Goal: Task Accomplishment & Management: Complete application form

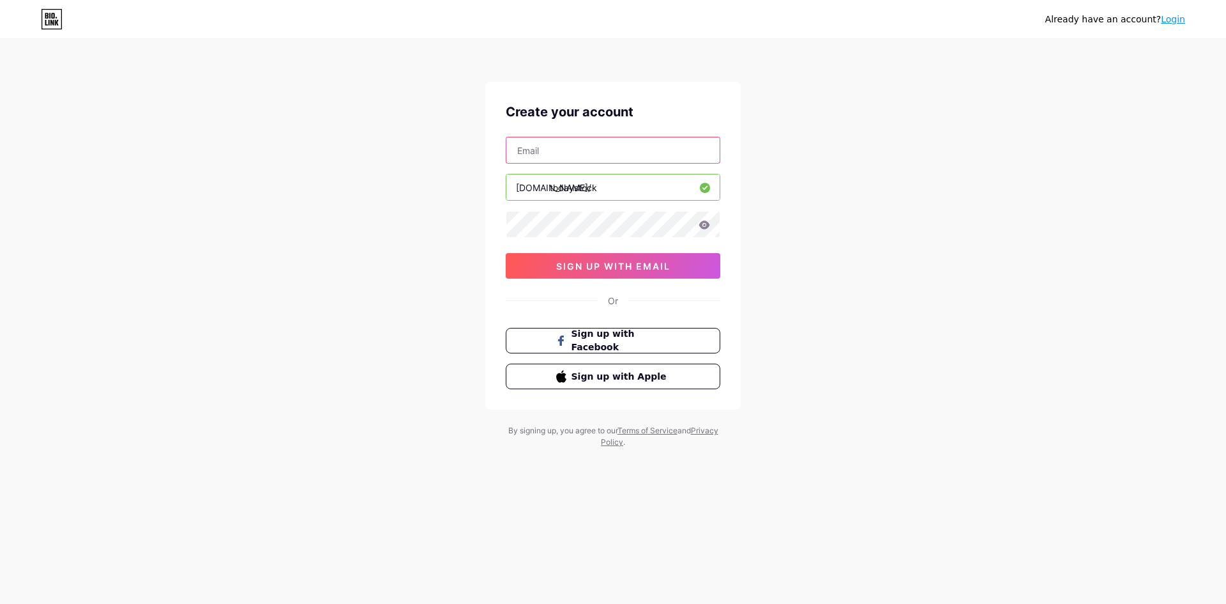
click at [567, 141] on input "text" at bounding box center [613, 150] width 213 height 26
type input "[EMAIL_ADDRESS][DOMAIN_NAME]"
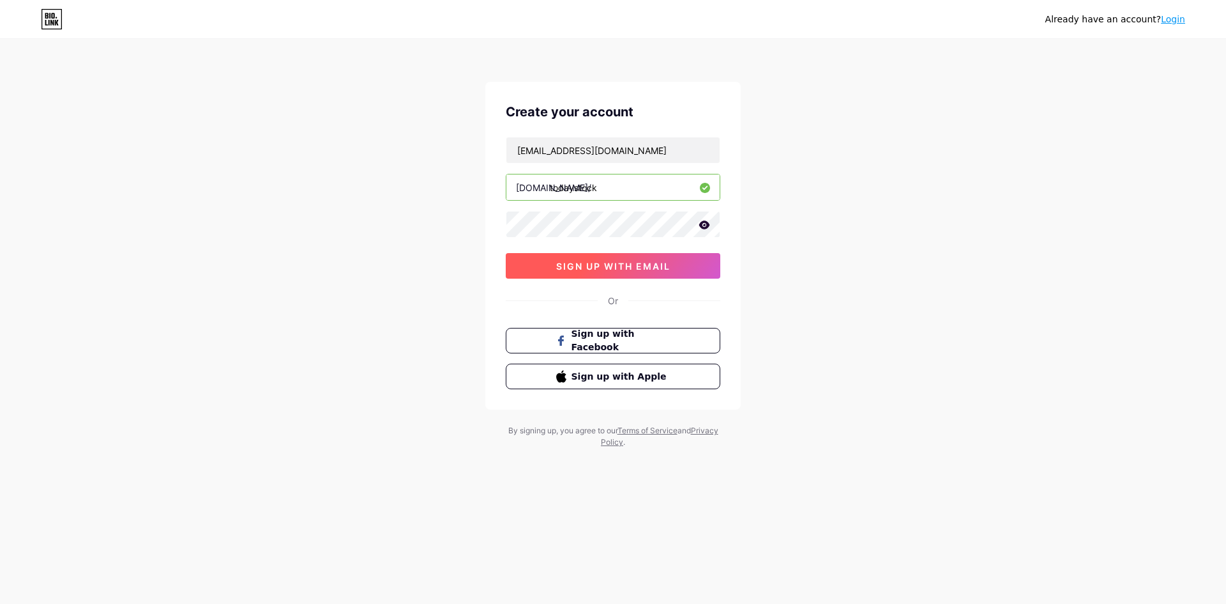
click at [622, 264] on span "sign up with email" at bounding box center [613, 266] width 114 height 11
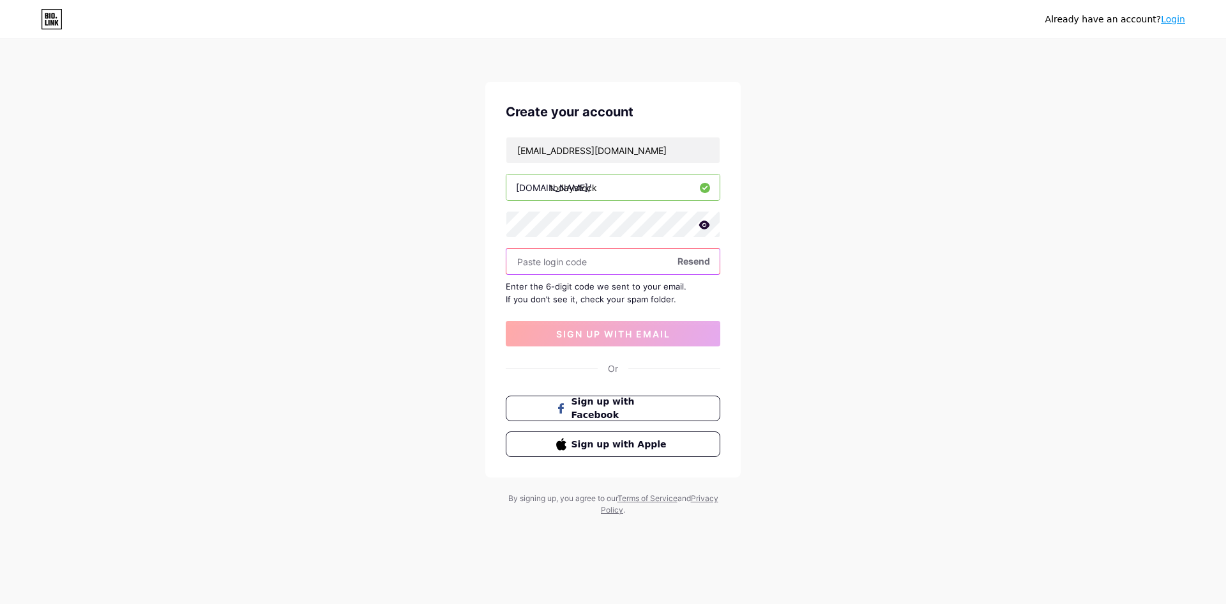
click at [574, 264] on input "text" at bounding box center [613, 261] width 213 height 26
click at [616, 261] on input "text" at bounding box center [613, 261] width 213 height 26
paste input "615237"
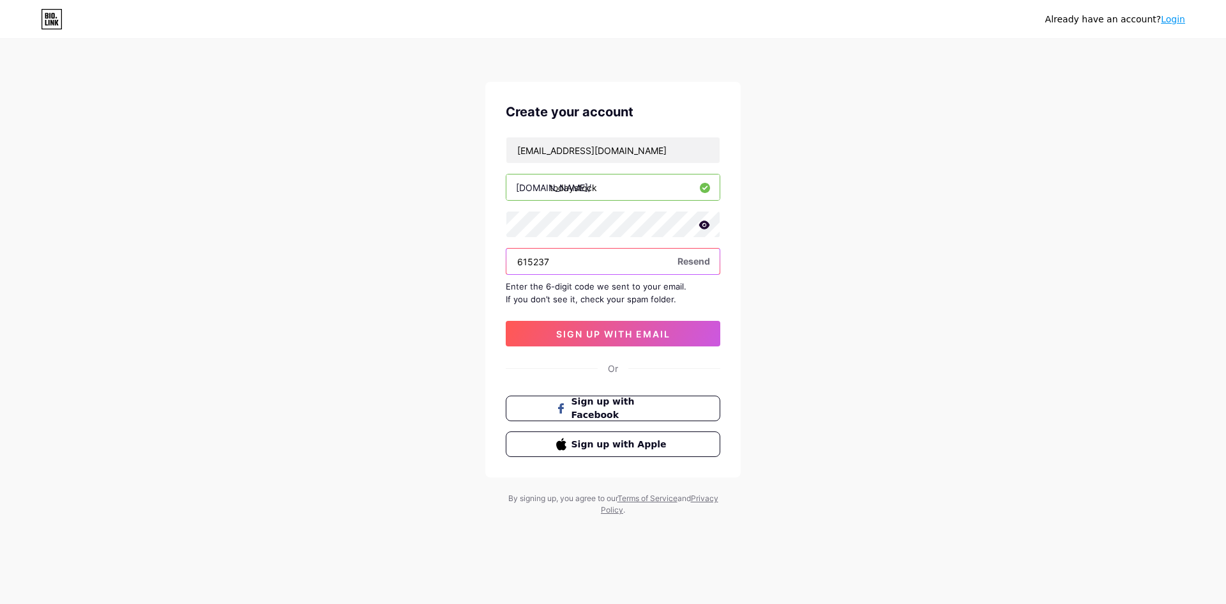
type input "615237"
click at [632, 328] on span "sign up with email" at bounding box center [613, 333] width 114 height 11
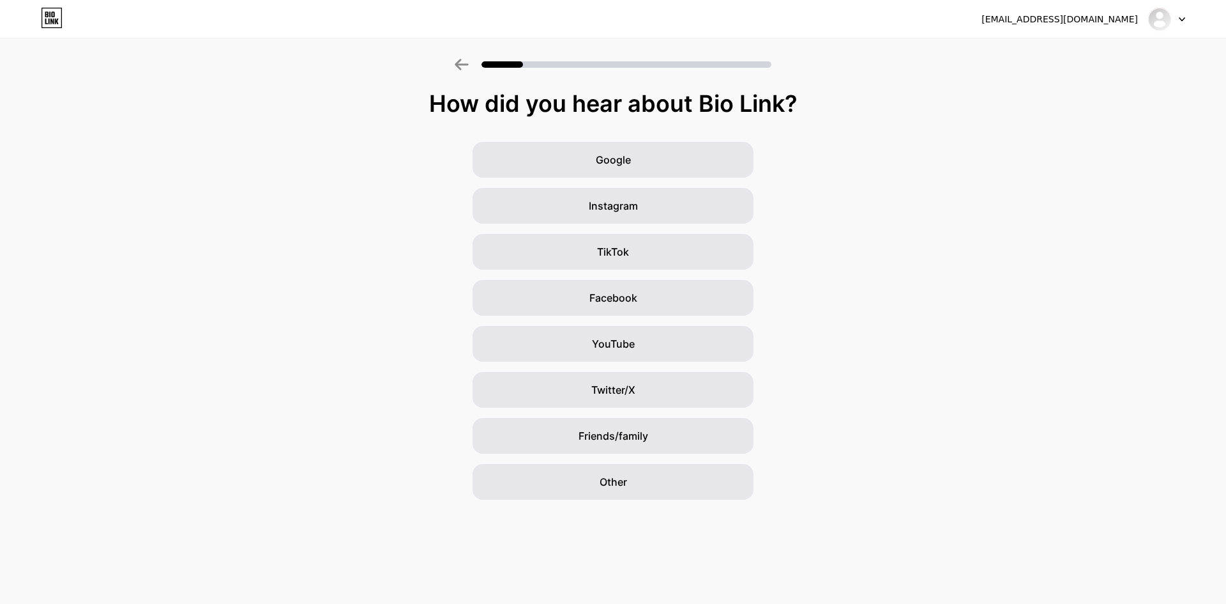
click at [789, 213] on div "Google Instagram TikTok Facebook YouTube Twitter/X Friends/family Other" at bounding box center [613, 321] width 1226 height 358
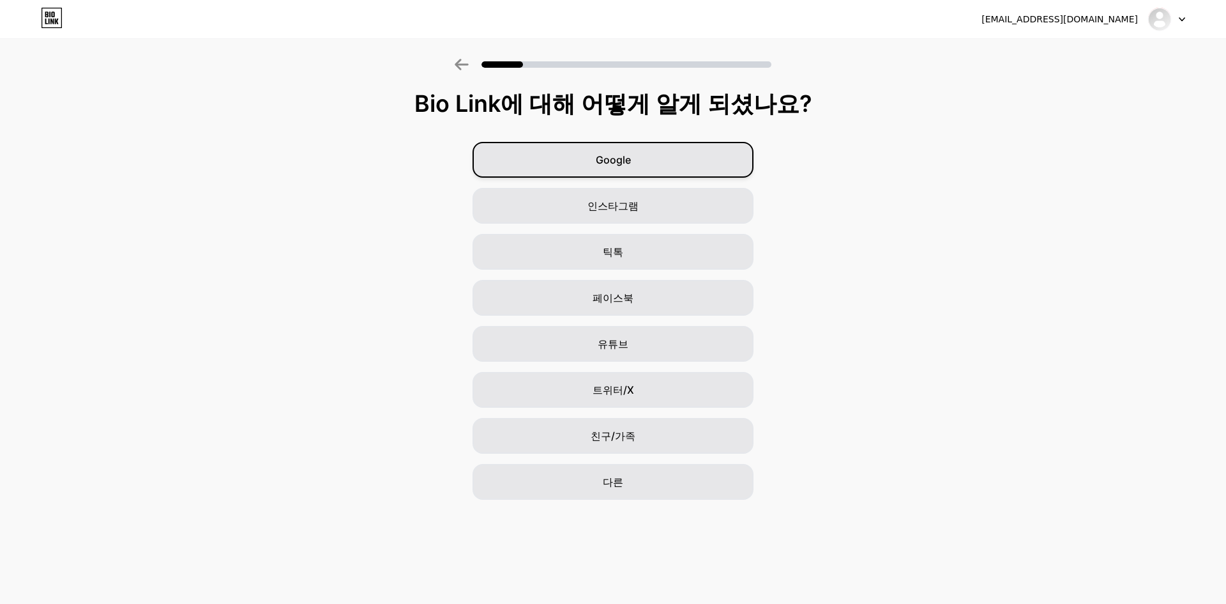
click at [616, 160] on font "Google" at bounding box center [613, 159] width 35 height 13
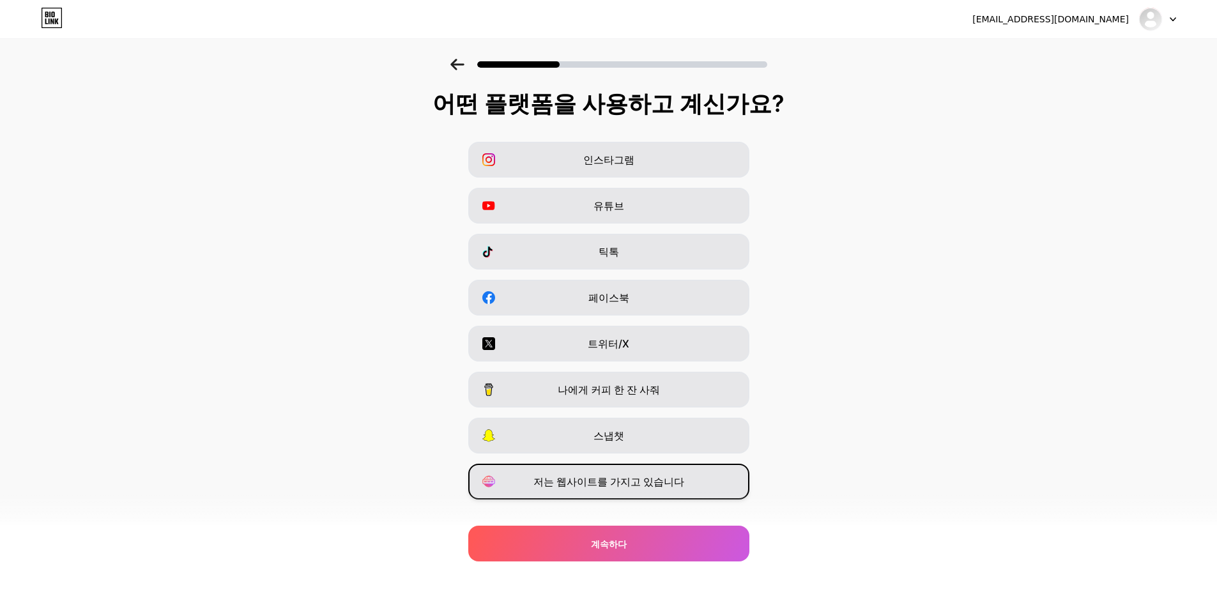
click at [653, 482] on font "저는 웹사이트를 가지고 있습니다" at bounding box center [608, 481] width 151 height 13
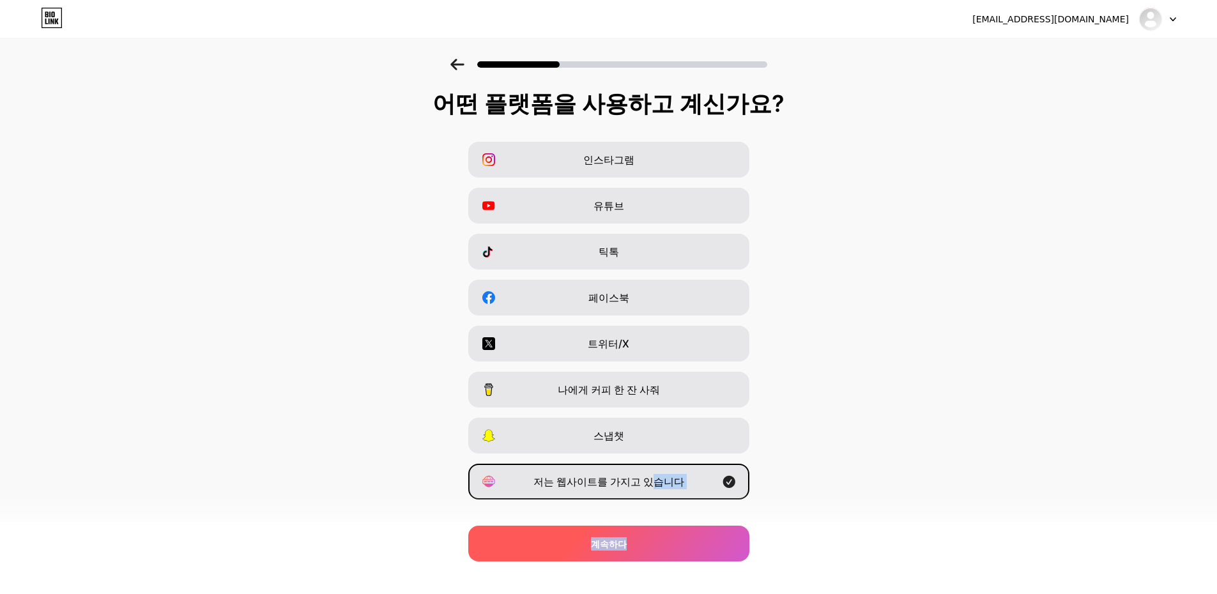
click at [653, 526] on div "어떤 플랫폼을 사용하고 계신가요? 인스타그램 유튜브 틱톡 페이스북 트위터/X 나에게 커피 한 잔 사줘 스냅챗 저는 웹사이트를 가지고 있습니다 …" at bounding box center [608, 327] width 1217 height 473
click at [648, 537] on div "계속하다" at bounding box center [608, 544] width 281 height 36
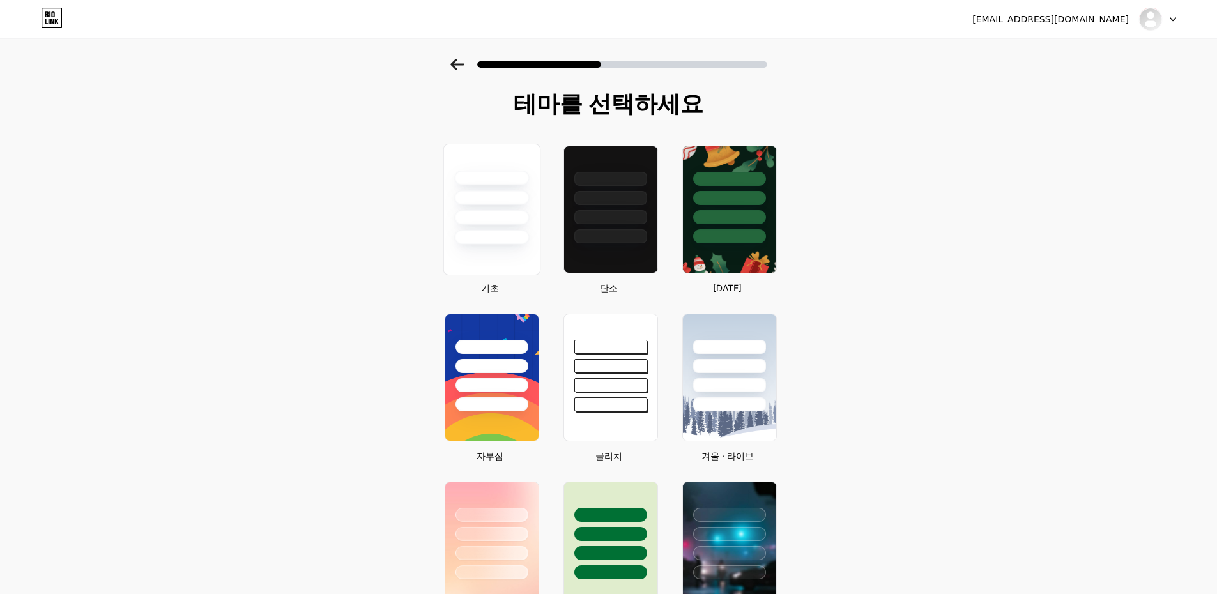
click at [476, 195] on div at bounding box center [491, 197] width 75 height 15
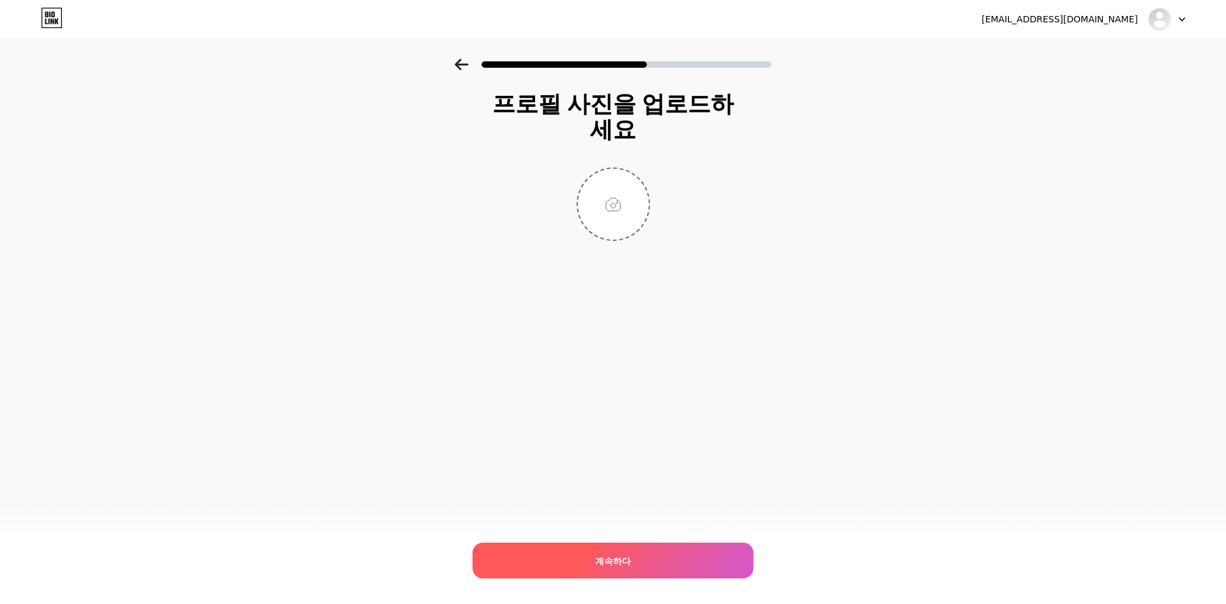
click at [650, 567] on div "계속하다" at bounding box center [613, 560] width 281 height 36
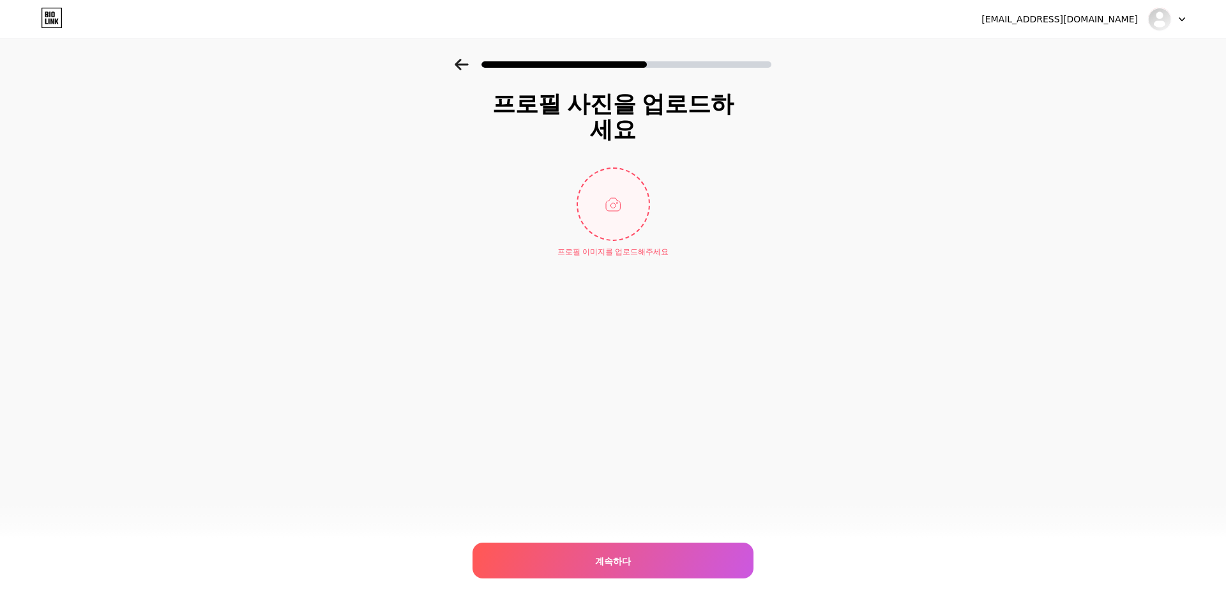
click at [622, 239] on input "file" at bounding box center [613, 204] width 71 height 71
type input "C:\fakepath\제목을 입력해주세요.png"
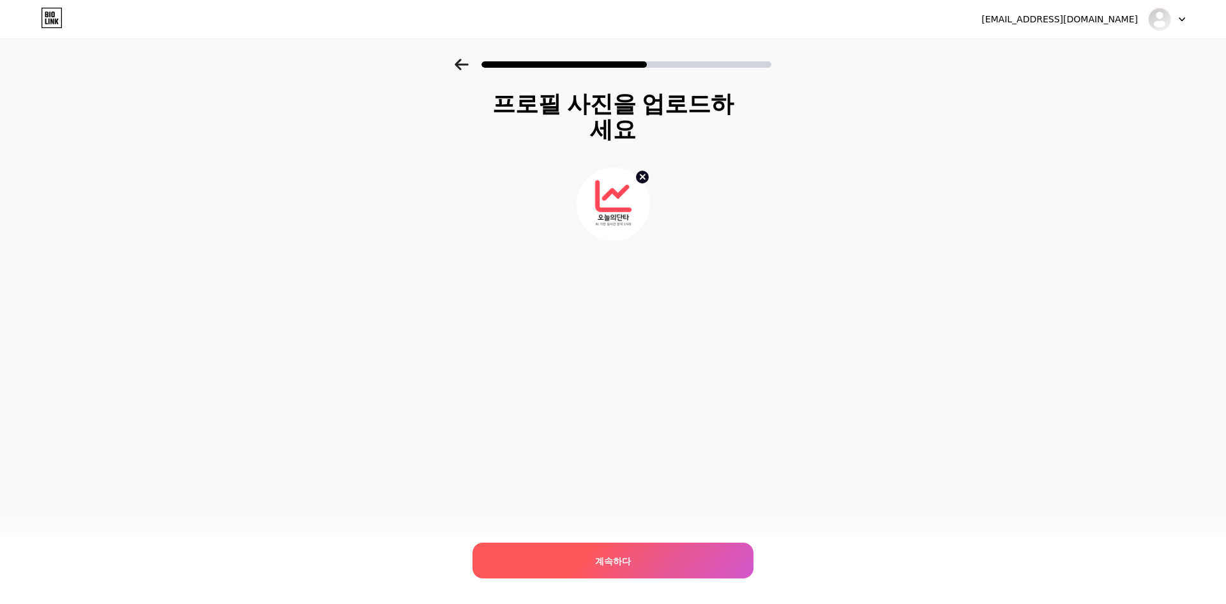
click at [639, 563] on div "계속하다" at bounding box center [613, 560] width 281 height 36
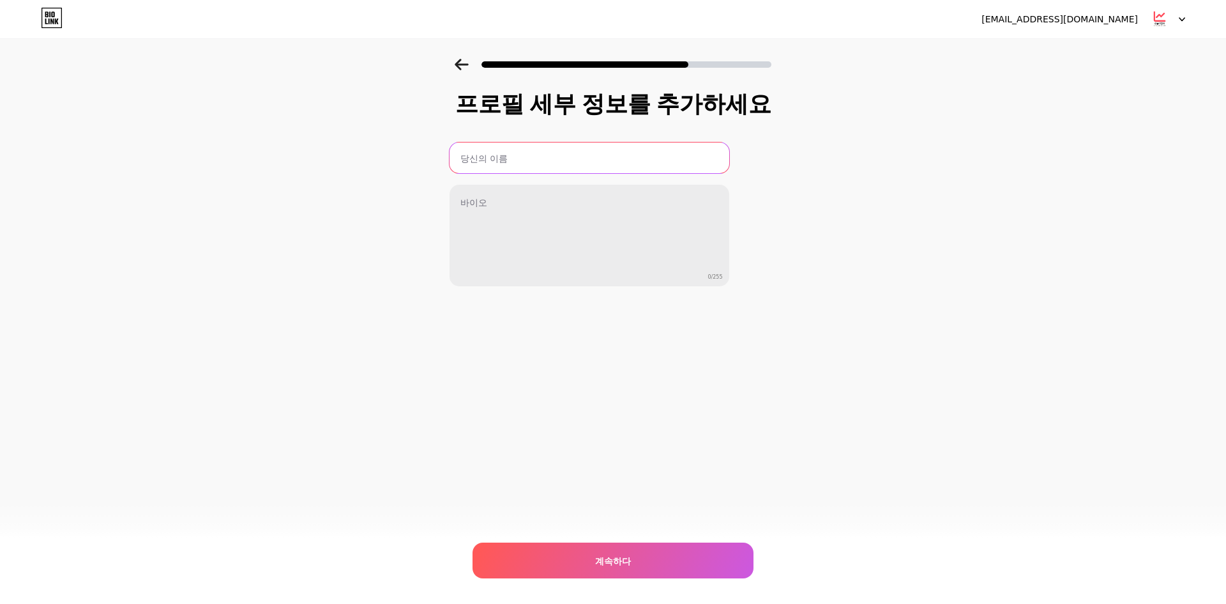
click at [526, 155] on input "text" at bounding box center [590, 157] width 280 height 31
type input "d"
type input "[DATE]의단타 AI 종목분석 및 종목추천 사이트"
click at [526, 155] on input "[DATE]의단타 AI 종목분석 및 종목추천 사이트" at bounding box center [590, 157] width 280 height 31
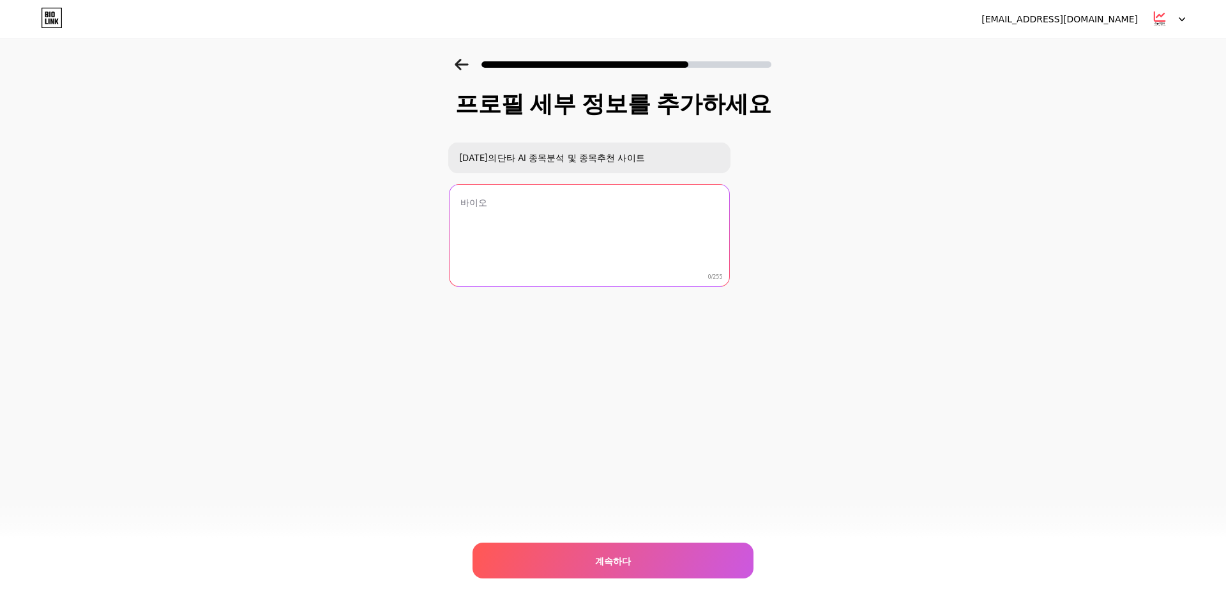
click at [538, 218] on textarea at bounding box center [590, 236] width 280 height 103
type textarea "ㅁ"
paste textarea "[DATE]의단타 AI 종목분석 및 종목추천 사이트"
paste textarea "[URL][DATE][DOMAIN_NAME]"
drag, startPoint x: 662, startPoint y: 229, endPoint x: 543, endPoint y: 238, distance: 119.8
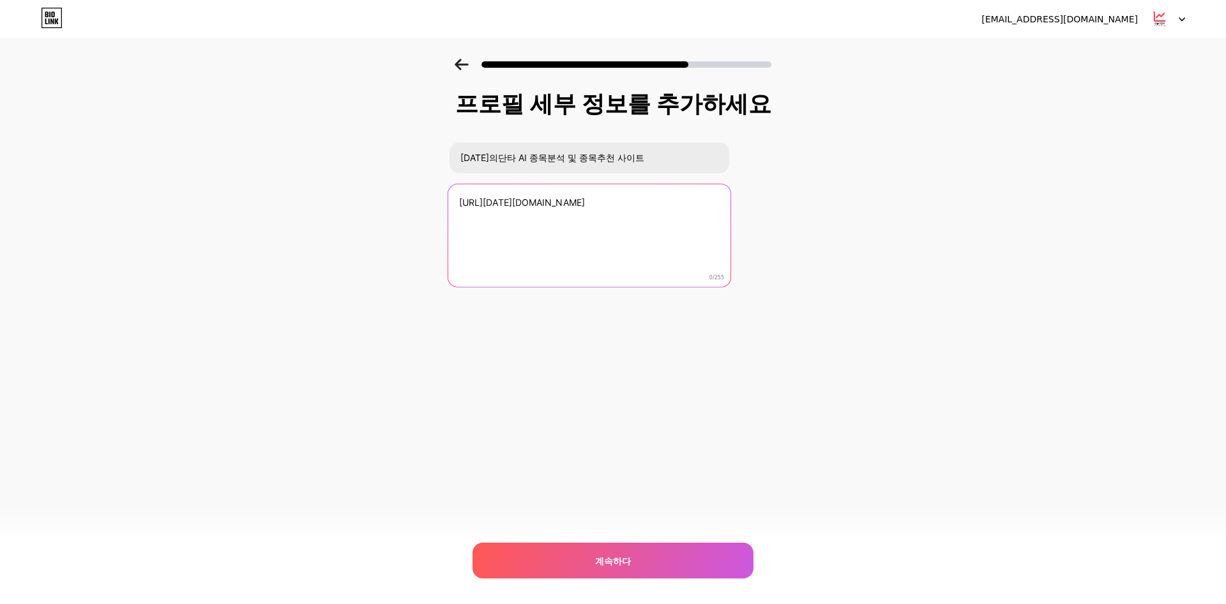
click at [543, 238] on textarea "[URL][DATE][DOMAIN_NAME]" at bounding box center [589, 236] width 282 height 104
click at [554, 209] on textarea "[URL][DATE][DOMAIN_NAME]" at bounding box center [589, 236] width 282 height 104
click at [561, 205] on textarea "[URL][DATE][DOMAIN_NAME]" at bounding box center [589, 236] width 282 height 104
drag, startPoint x: 577, startPoint y: 218, endPoint x: 387, endPoint y: 227, distance: 190.6
click at [387, 227] on div "프로필 세부 정보를 추가하세요 [DATE]의단타 AI 종목분석 및 종목추천 사이트 [URL][DATE][DOMAIN_NAME] 0/255 계속…" at bounding box center [613, 205] width 1226 height 292
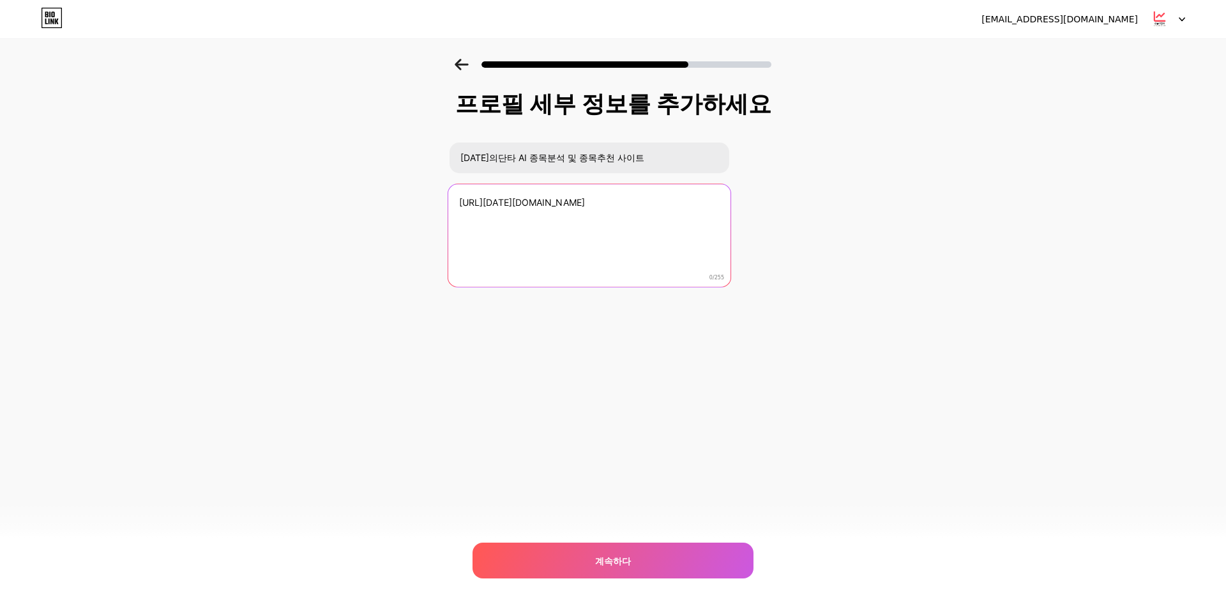
drag, startPoint x: 491, startPoint y: 202, endPoint x: 500, endPoint y: 202, distance: 9.6
click at [491, 202] on textarea "[URL][DATE][DOMAIN_NAME]" at bounding box center [589, 236] width 282 height 104
drag, startPoint x: 590, startPoint y: 220, endPoint x: 427, endPoint y: 218, distance: 162.9
click at [427, 218] on div "프로필 세부 정보를 추가하세요 [DATE]의단타 AI 종목분석 및 종목추천 사이트 [URL][DATE][DOMAIN_NAME] 0/255 계속…" at bounding box center [613, 205] width 1226 height 292
click at [521, 197] on textarea "[URL][DATE][DOMAIN_NAME]" at bounding box center [589, 236] width 282 height 104
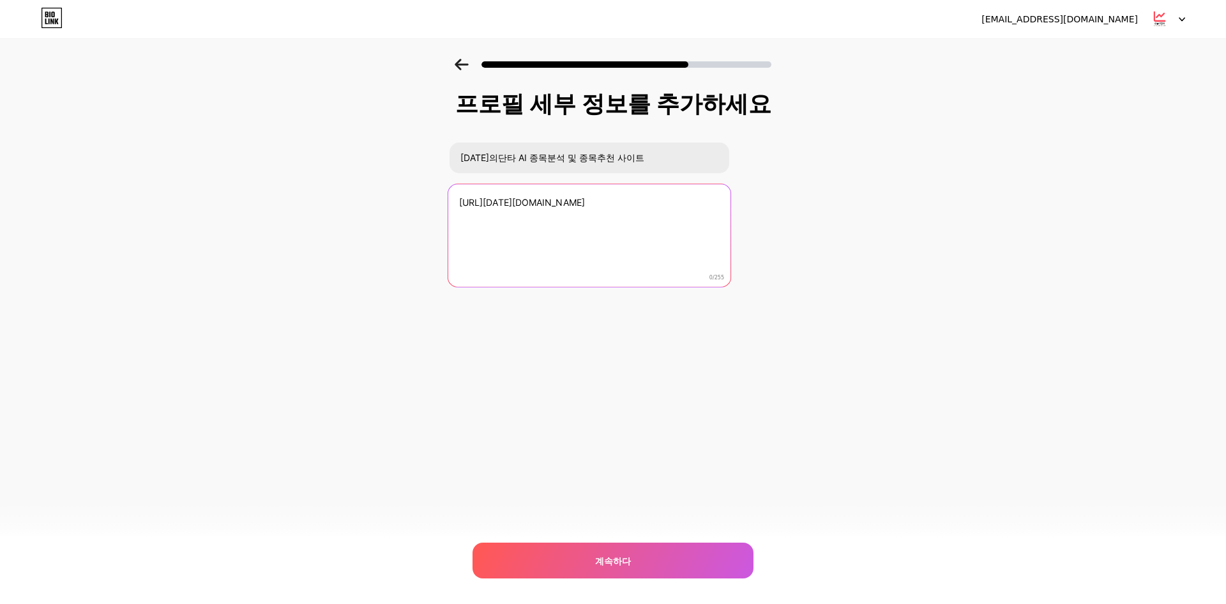
click at [600, 275] on textarea "[URL][DATE][DOMAIN_NAME]" at bounding box center [589, 236] width 282 height 104
click at [621, 266] on textarea "[URL][DATE][DOMAIN_NAME]" at bounding box center [589, 236] width 282 height 104
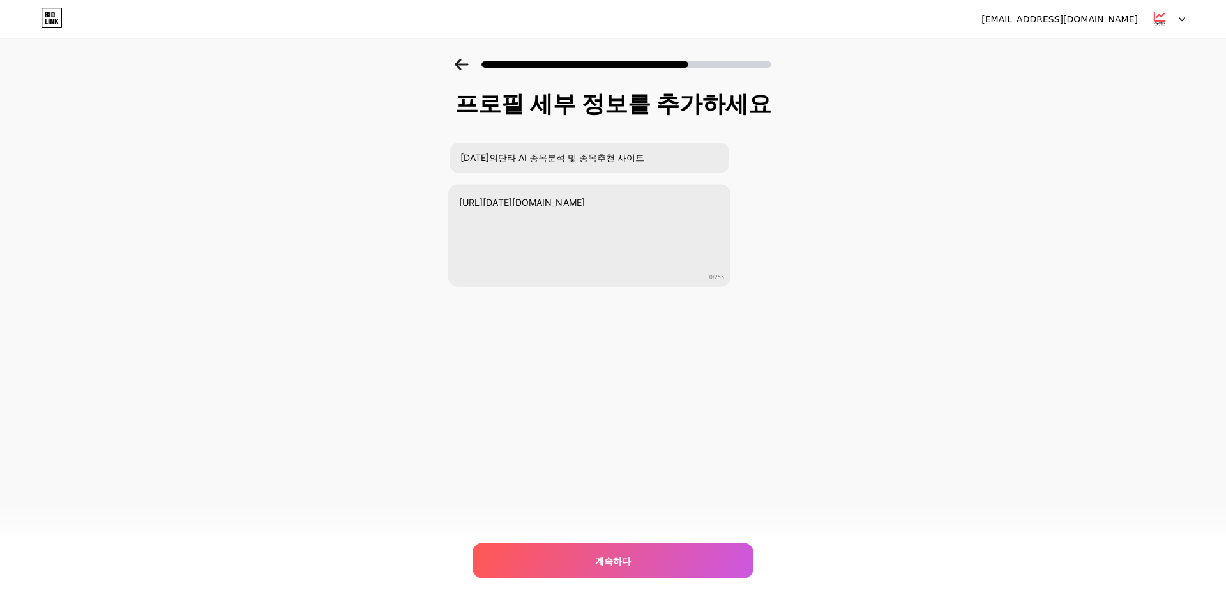
click at [672, 347] on div "프로필 세부 정보를 추가하세요 [DATE]의단타 AI 종목분석 및 종목추천 사이트 [URL][DATE][DOMAIN_NAME] 0/255 계속…" at bounding box center [613, 221] width 329 height 260
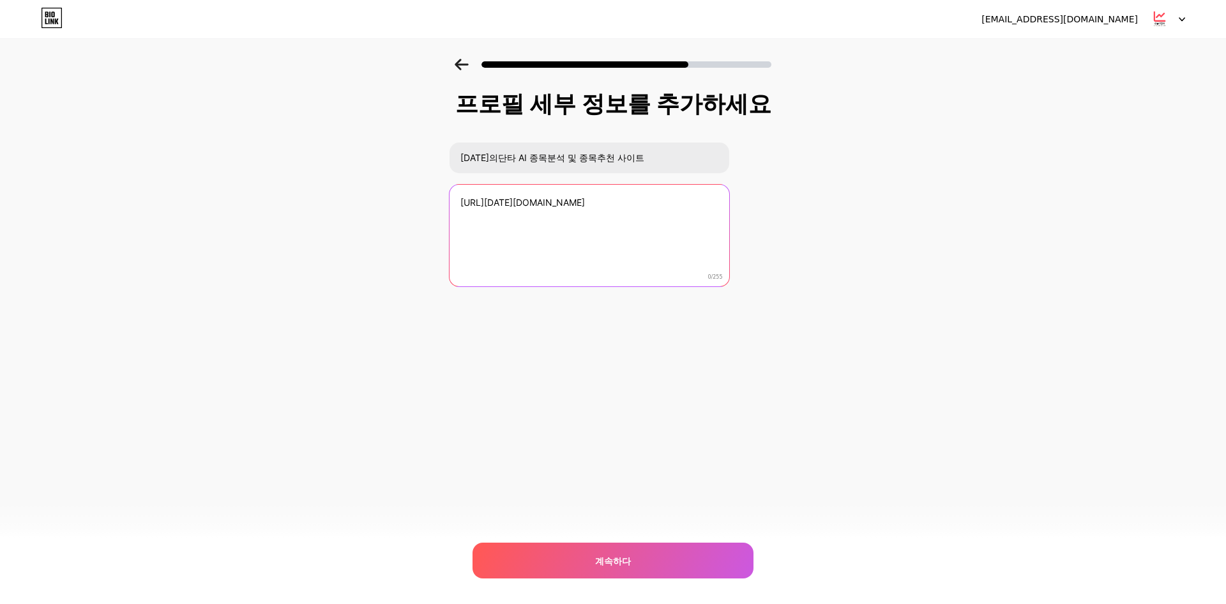
click at [614, 233] on textarea "[URL][DATE][DOMAIN_NAME]" at bounding box center [590, 236] width 280 height 103
paste textarea "AI가 매일 분석한 단타 추천 종목을 무료로 제공합니다. 매일 오전 9시 급등 가능성 높은 종목 1개를 손절가/목표가와 함께 알려드립니다. 1…"
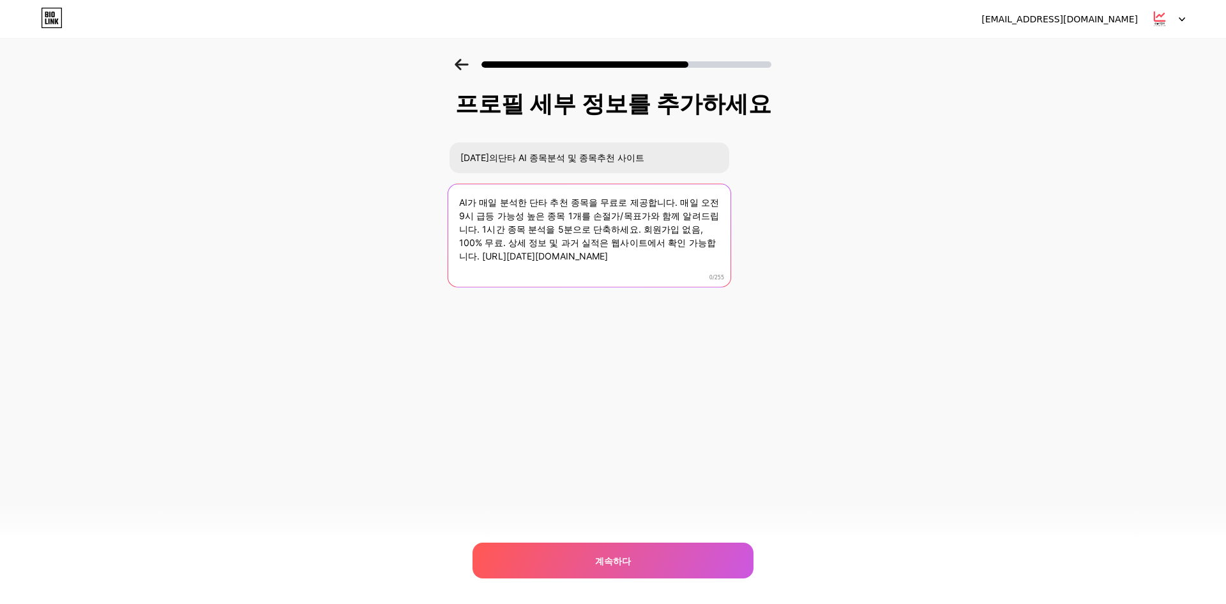
type textarea "AI가 매일 분석한 단타 추천 종목을 무료로 제공합니다. 매일 오전 9시 급등 가능성 높은 종목 1개를 손절가/목표가와 함께 알려드립니다. 1…"
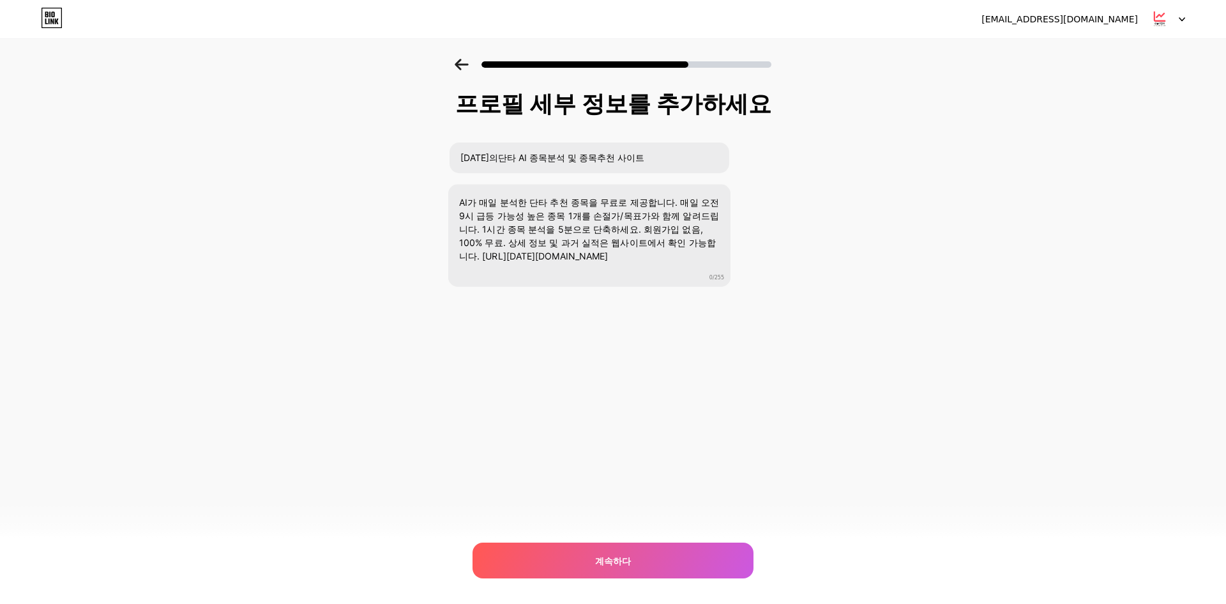
click at [614, 316] on div "프로필 세부 정보를 추가하세요 [DATE]의단타 AI 종목분석 및 종목추천 사이트 AI가 매일 분석한 단타 추천 종목을 무료로 제공합니다. 매…" at bounding box center [613, 221] width 329 height 260
click at [593, 560] on div "계속하다" at bounding box center [613, 560] width 281 height 36
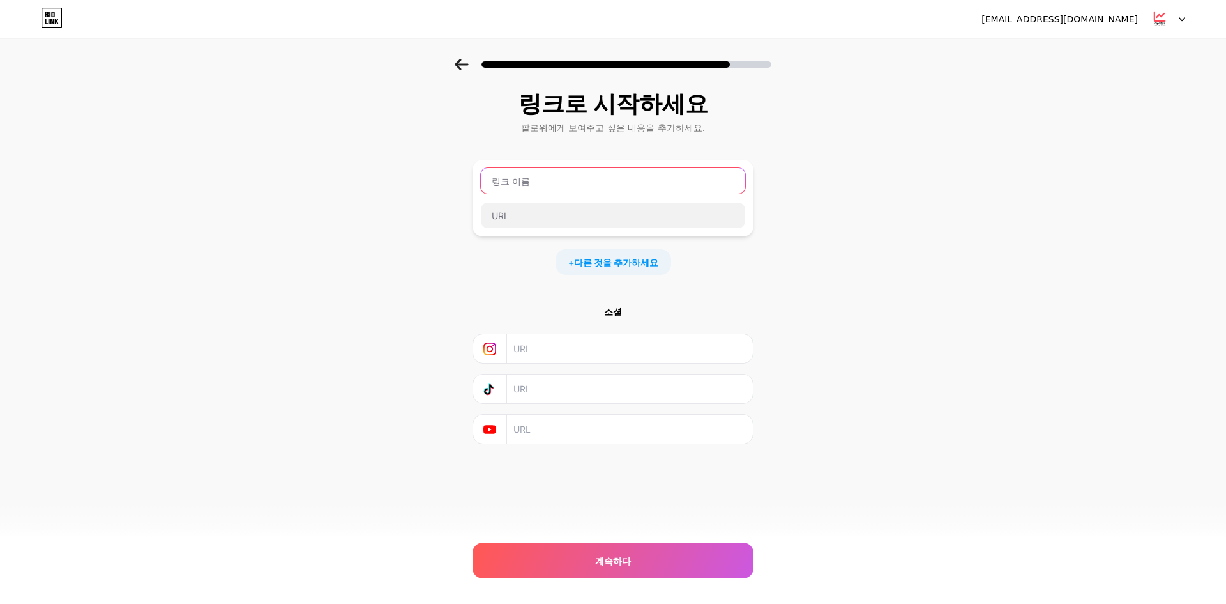
click at [560, 181] on input "text" at bounding box center [613, 181] width 264 height 26
type input "ㅅ"
type input "[DATE]의단타 [DATE][DOMAIN_NAME]"
drag, startPoint x: 536, startPoint y: 180, endPoint x: 683, endPoint y: 165, distance: 147.7
click at [683, 165] on div "[DATE]의단타 [DATE][DOMAIN_NAME]" at bounding box center [613, 198] width 281 height 77
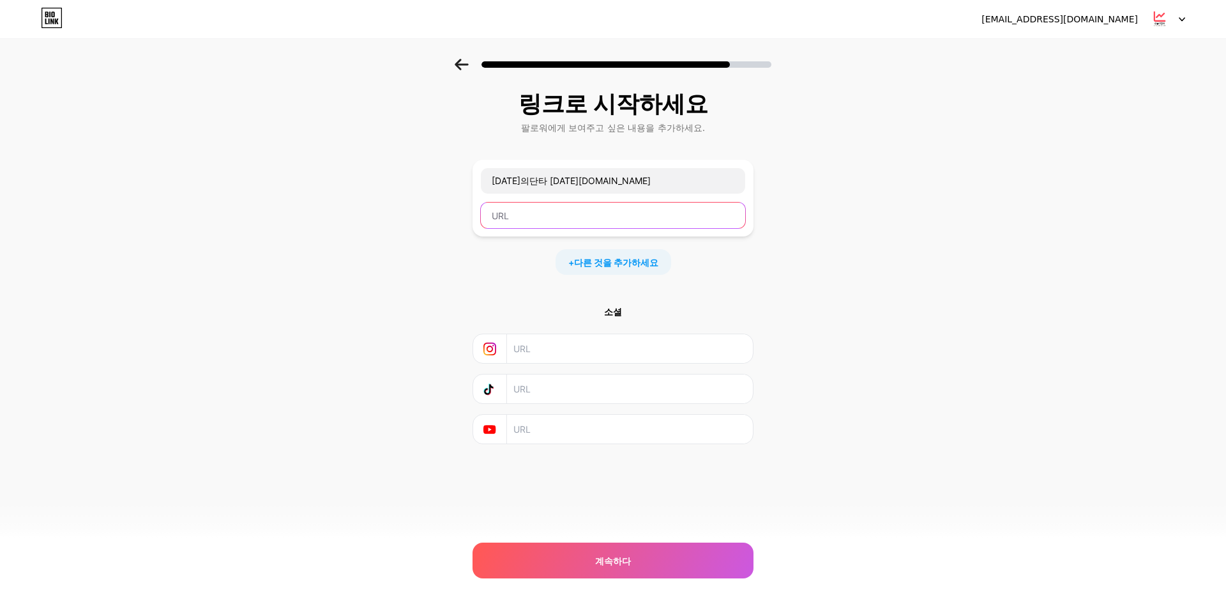
click at [565, 217] on input "text" at bounding box center [613, 215] width 264 height 26
paste input "[URL][DATE][DOMAIN_NAME]"
type input "[URL][DATE][DOMAIN_NAME]"
click at [766, 278] on div "링크로 시작[PERSON_NAME]에게 보여주고 싶은 내용을 추가하세요. [DATE]의단타 [DATE][DOMAIN_NAME] [URL][DA…" at bounding box center [613, 283] width 1226 height 449
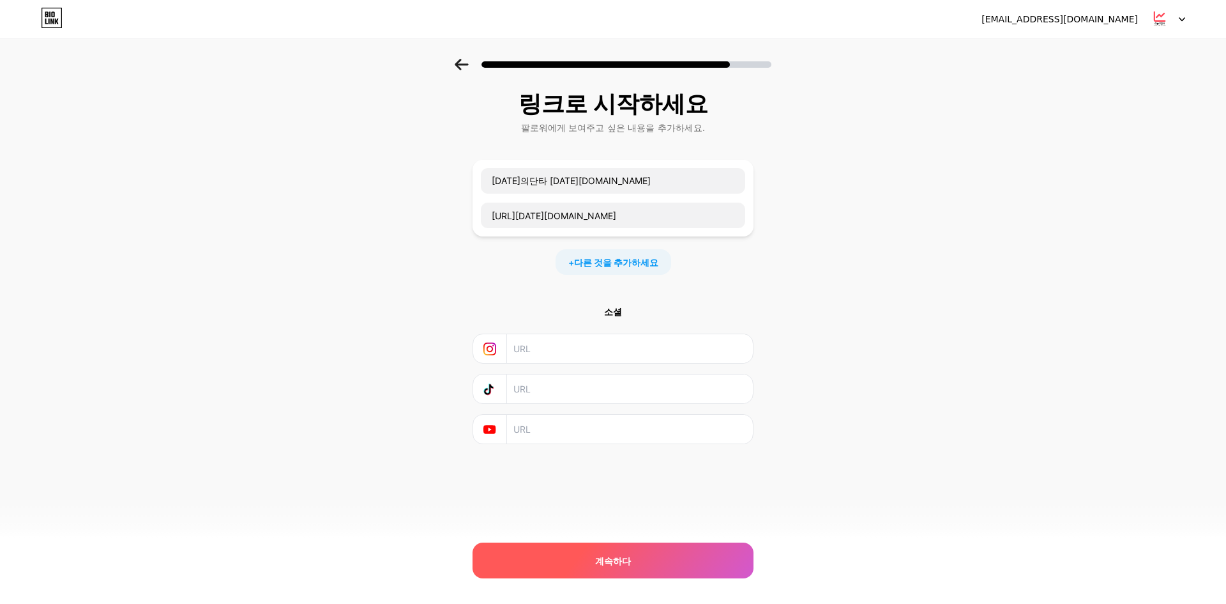
click at [644, 553] on div "계속하다" at bounding box center [613, 560] width 281 height 36
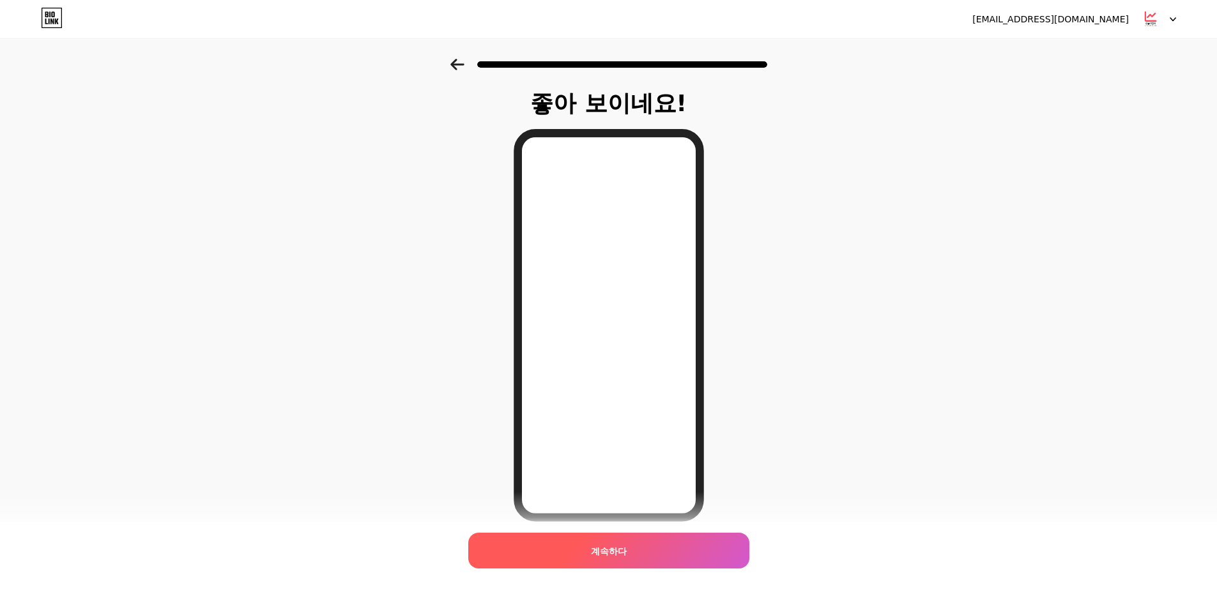
click at [658, 546] on div "계속하다" at bounding box center [608, 551] width 281 height 36
